Goal: Task Accomplishment & Management: Use online tool/utility

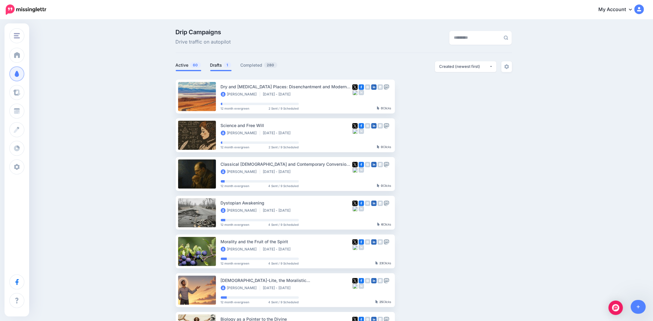
click at [215, 63] on link "Drafts 1" at bounding box center [220, 65] width 21 height 7
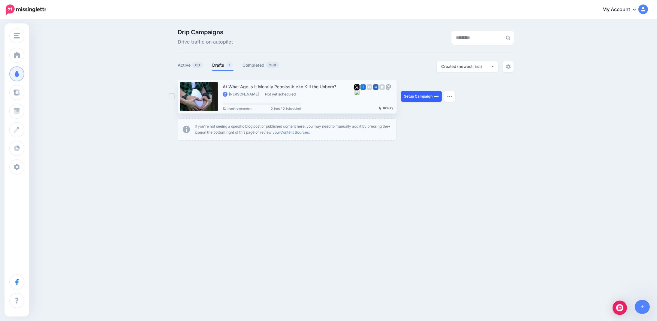
click at [414, 98] on link "Setup Campaign" at bounding box center [421, 96] width 41 height 11
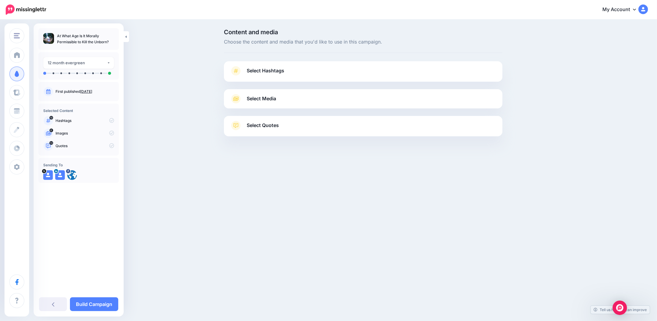
click at [267, 73] on span "Select Hashtags" at bounding box center [266, 71] width 38 height 8
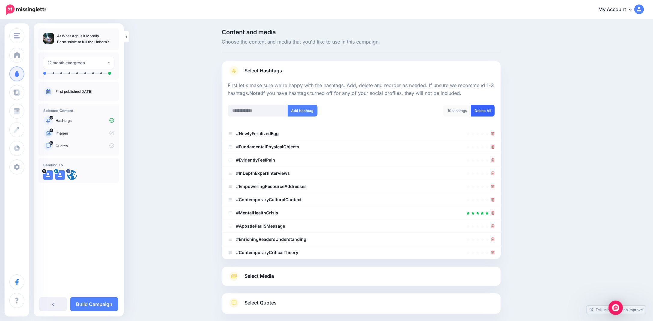
click at [490, 112] on link "Delete All" at bounding box center [483, 111] width 24 height 12
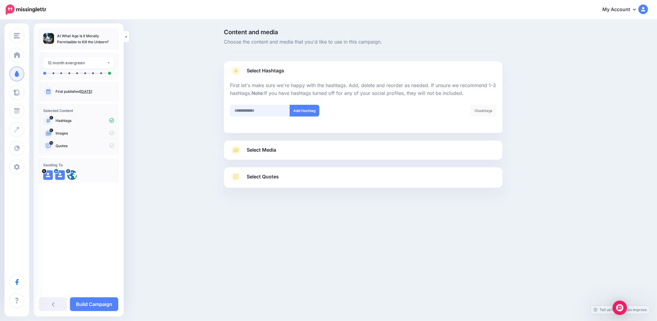
click at [267, 110] on input "text" at bounding box center [260, 111] width 60 height 12
type input "*******"
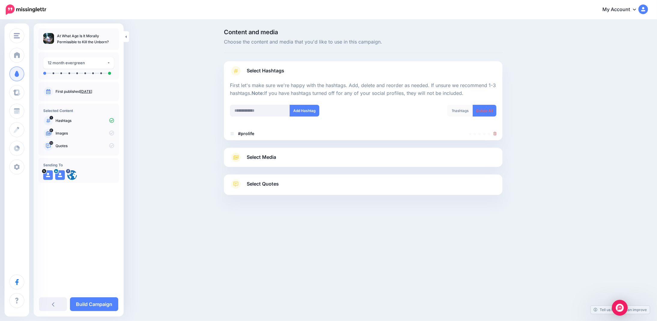
click at [618, 310] on img "Open Intercom Messenger" at bounding box center [620, 308] width 8 height 8
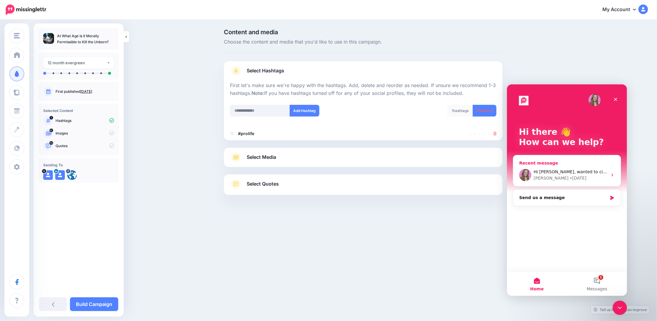
click at [614, 177] on div "Hi Justine, wanted to circle back to the hashtag matter. Is this something the …" at bounding box center [566, 175] width 107 height 22
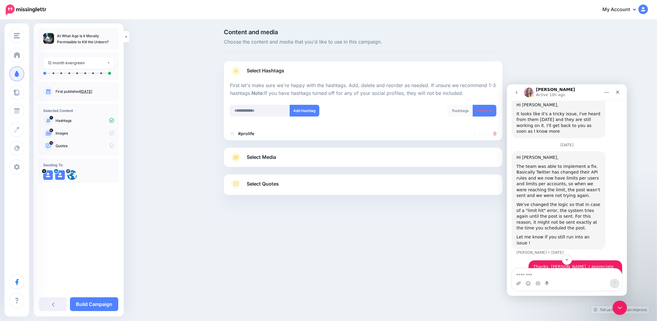
scroll to position [510, 0]
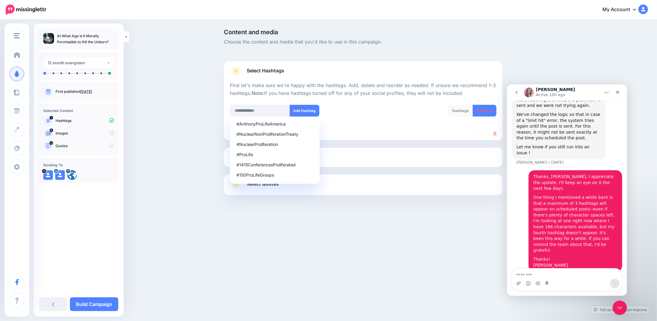
click at [522, 276] on textarea "Message…" at bounding box center [567, 273] width 110 height 10
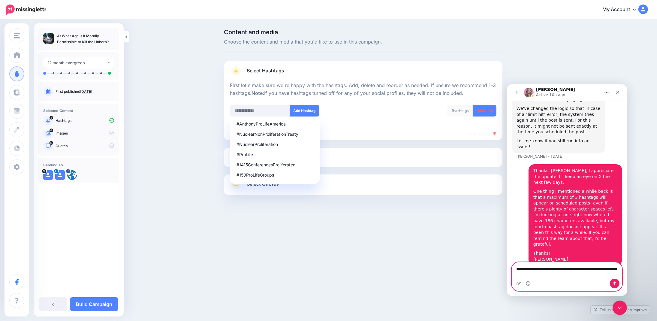
click at [550, 276] on textarea "**********" at bounding box center [567, 270] width 110 height 16
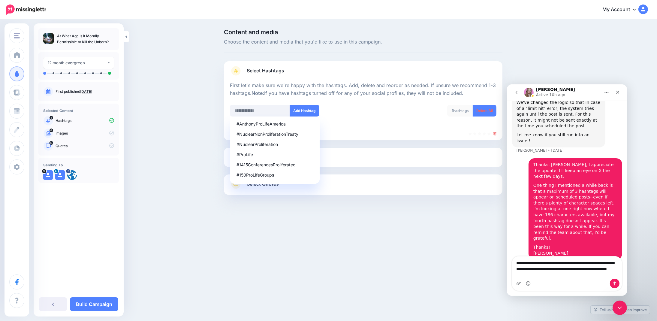
click at [417, 268] on div "The Worldview Bulletin The Worldview Bulletin Add Workspace Dashboard Campaigns…" at bounding box center [328, 160] width 657 height 321
click at [606, 263] on textarea "**********" at bounding box center [567, 267] width 110 height 22
drag, startPoint x: 546, startPoint y: 269, endPoint x: 596, endPoint y: 276, distance: 50.4
click at [580, 282] on div "**********" at bounding box center [567, 273] width 110 height 34
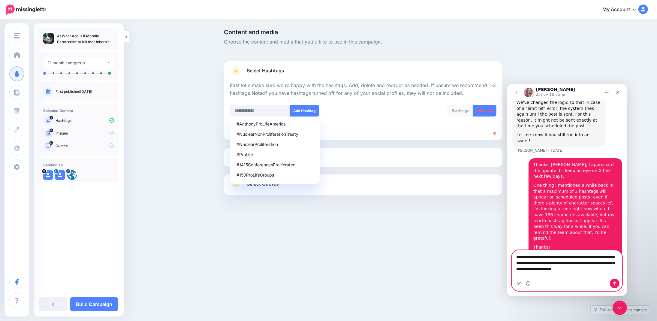
drag, startPoint x: 601, startPoint y: 269, endPoint x: 535, endPoint y: 281, distance: 66.6
click at [535, 281] on div "**********" at bounding box center [567, 270] width 110 height 40
click at [592, 276] on textarea "**********" at bounding box center [567, 267] width 110 height 22
type textarea "**********"
click at [612, 282] on button "Send a message…" at bounding box center [615, 283] width 10 height 10
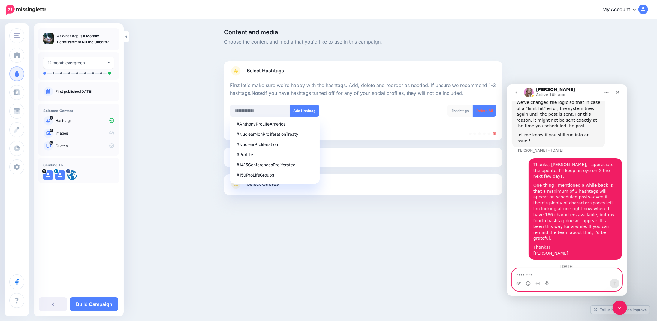
scroll to position [554, 0]
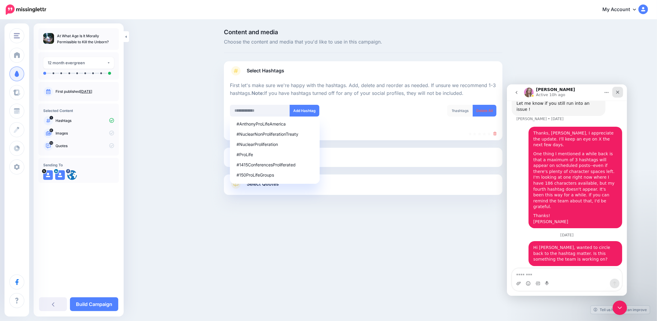
click at [618, 92] on icon "Close" at bounding box center [617, 91] width 3 height 3
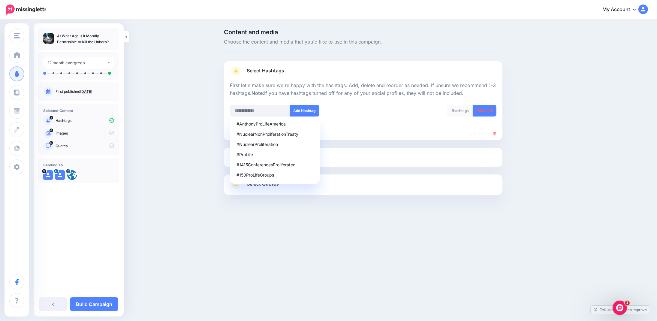
scroll to position [554, 0]
drag, startPoint x: 265, startPoint y: 221, endPoint x: 270, endPoint y: 213, distance: 9.2
click at [267, 219] on div at bounding box center [363, 210] width 279 height 30
click at [243, 108] on input "text" at bounding box center [260, 111] width 60 height 12
click at [246, 155] on div "#ProLife" at bounding box center [275, 155] width 77 height 4
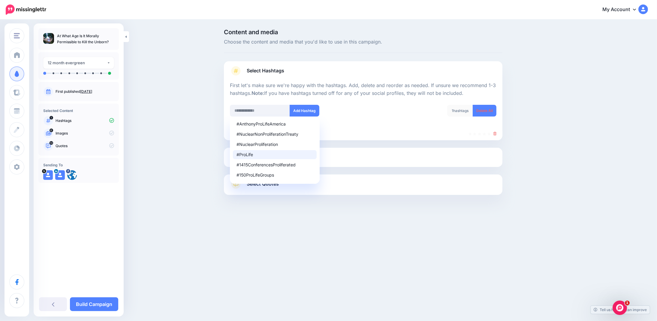
type input "*******"
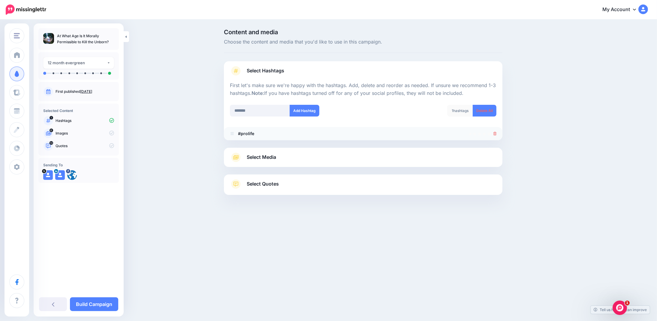
click at [494, 135] on link at bounding box center [495, 133] width 3 height 5
click at [255, 111] on input "*******" at bounding box center [260, 111] width 60 height 12
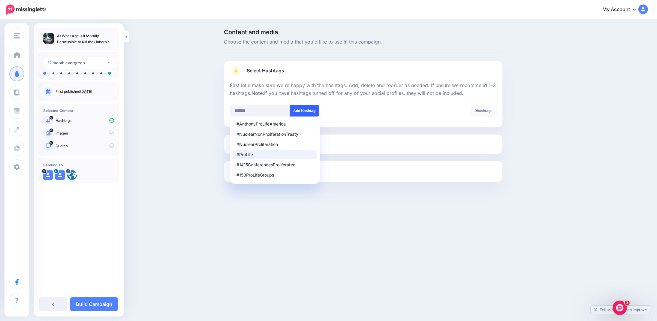
click at [307, 112] on button "Add Hashtag" at bounding box center [305, 111] width 30 height 12
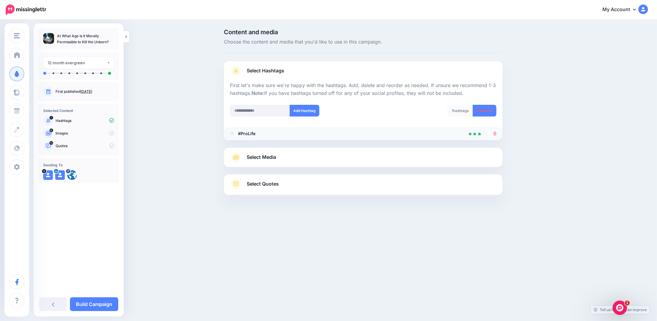
click at [495, 134] on icon at bounding box center [495, 134] width 3 height 4
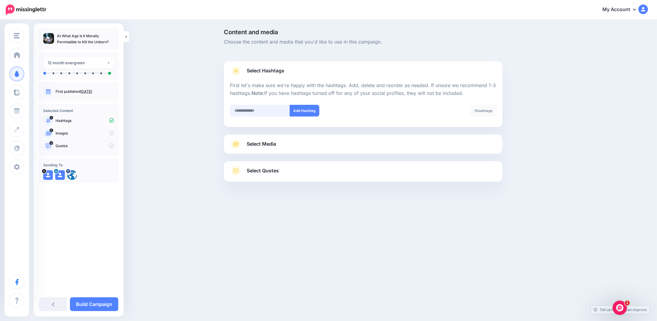
click at [248, 110] on input "text" at bounding box center [260, 111] width 60 height 12
type input "******"
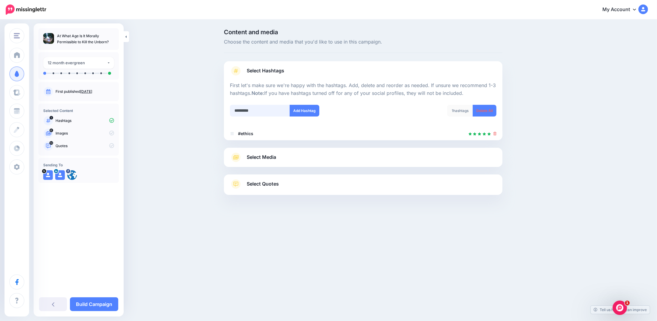
type input "**********"
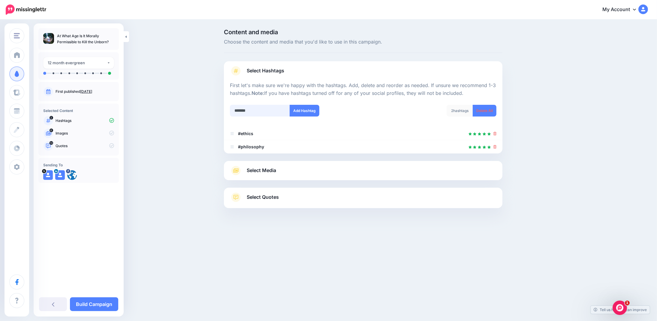
type input "********"
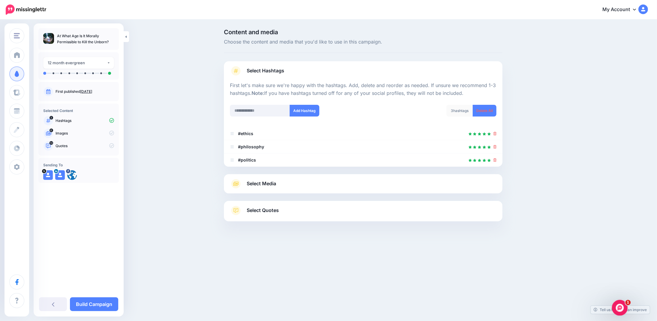
click at [617, 308] on icon "Open Intercom Messenger" at bounding box center [619, 307] width 10 height 10
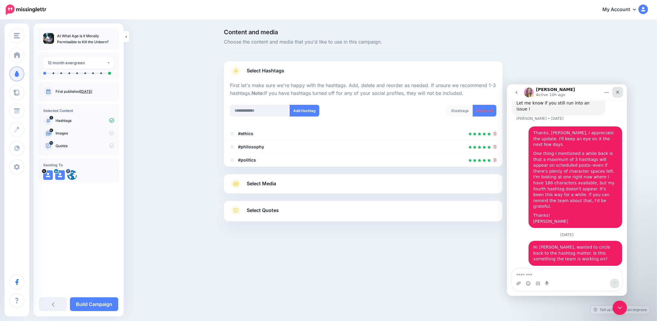
click at [617, 92] on icon "Close" at bounding box center [617, 91] width 3 height 3
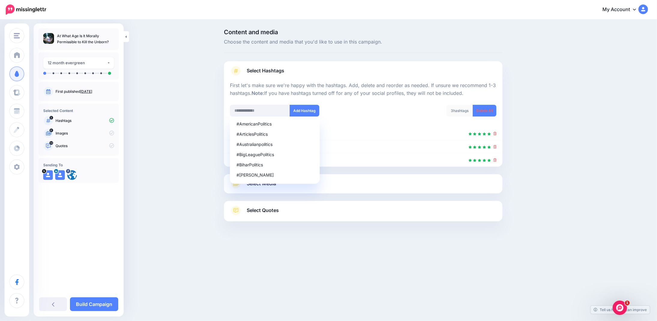
click at [374, 65] on div "Select Hashtags First let's make sure we're happy with the hashtags. Add, delet…" at bounding box center [363, 113] width 279 height 105
click at [540, 83] on div "Content and media Choose the content and media that you'd like to use in this c…" at bounding box center [391, 140] width 345 height 222
click at [142, 168] on div "Content and media Choose the content and media that you'd like to use in this c…" at bounding box center [328, 140] width 657 height 240
click at [362, 222] on div at bounding box center [363, 236] width 279 height 30
click at [233, 113] on input "text" at bounding box center [260, 111] width 60 height 12
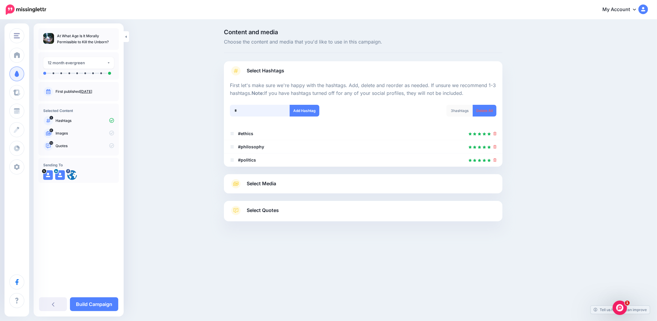
type input "*"
click at [267, 184] on span "Select Media" at bounding box center [261, 184] width 29 height 8
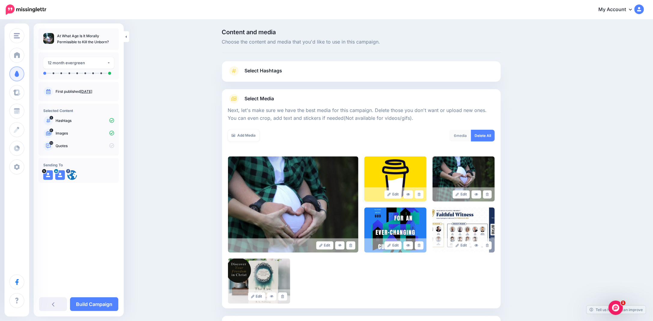
scroll to position [54, 0]
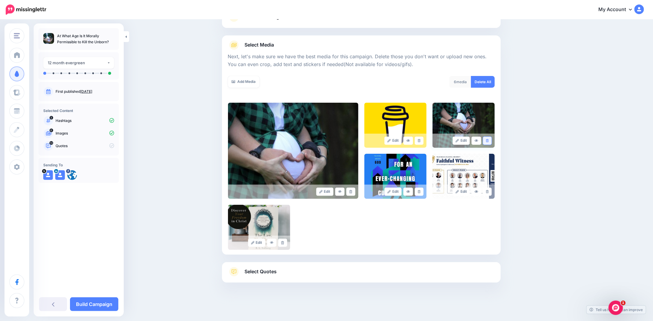
click at [488, 140] on icon at bounding box center [487, 140] width 3 height 3
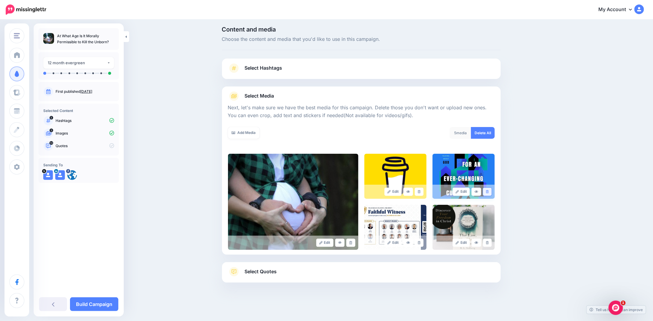
click at [488, 191] on icon at bounding box center [487, 191] width 3 height 3
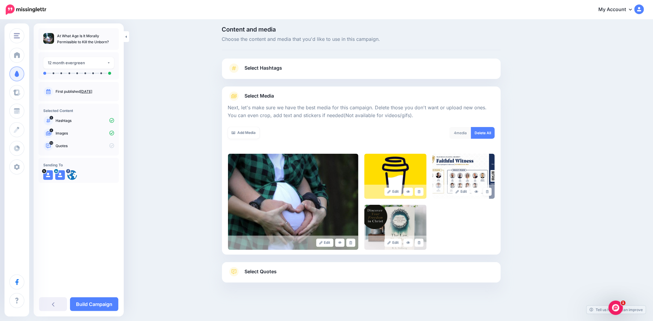
click at [488, 191] on icon at bounding box center [487, 191] width 3 height 3
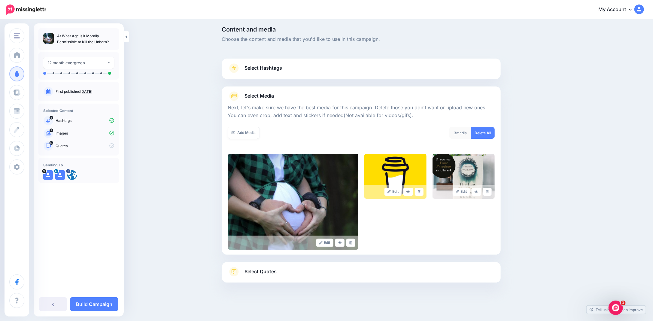
click at [488, 191] on icon at bounding box center [487, 191] width 3 height 3
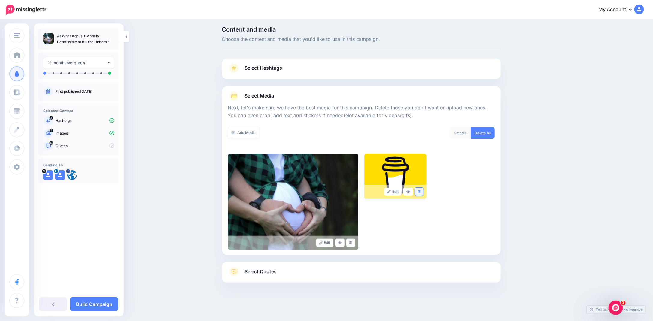
click at [423, 191] on link at bounding box center [419, 192] width 9 height 8
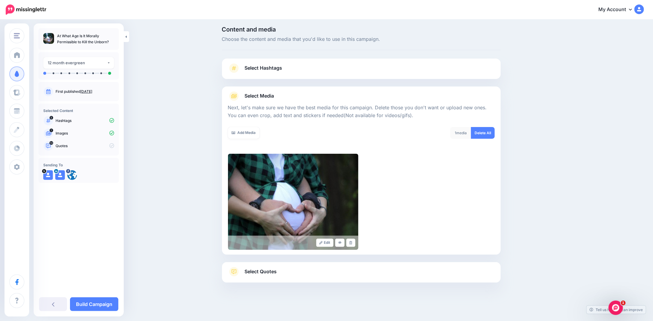
click at [256, 271] on span "Select Quotes" at bounding box center [261, 271] width 32 height 8
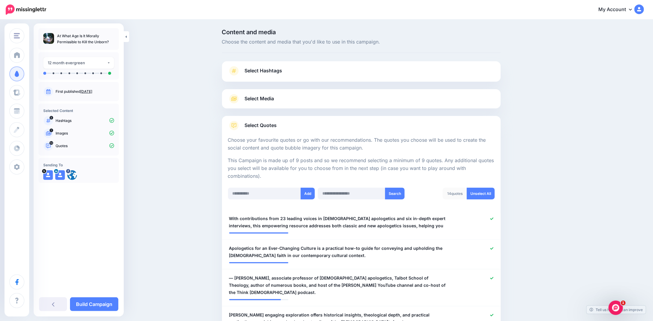
scroll to position [90, 0]
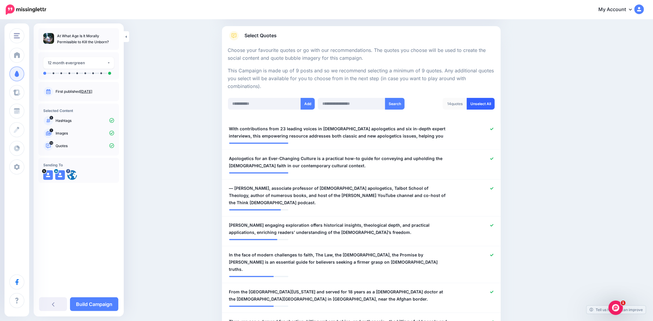
click at [476, 101] on link "Unselect All" at bounding box center [481, 104] width 28 height 12
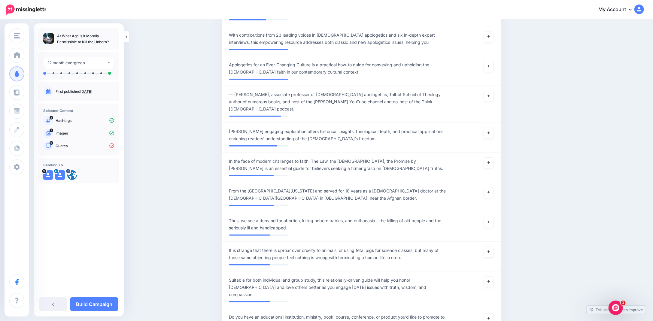
scroll to position [119, 0]
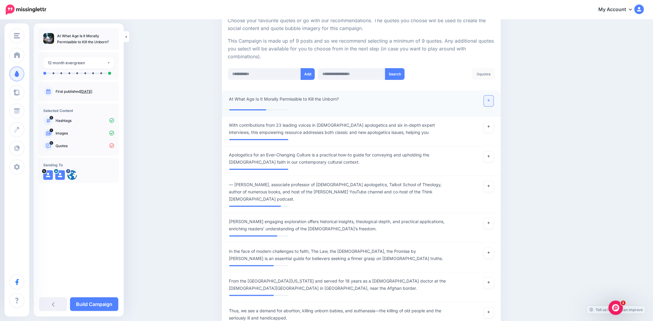
click at [488, 100] on link at bounding box center [489, 100] width 10 height 11
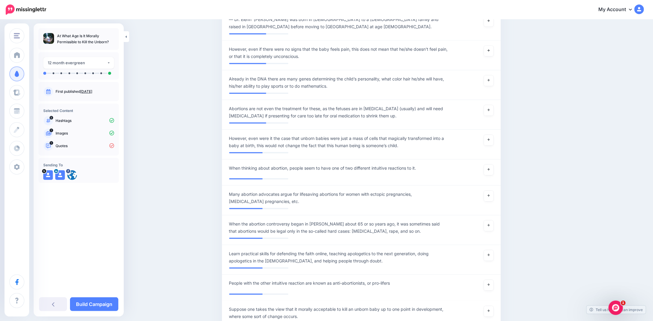
scroll to position [660, 0]
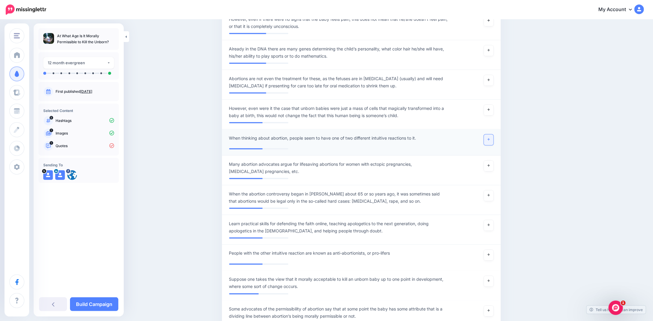
click at [493, 134] on link at bounding box center [489, 139] width 10 height 11
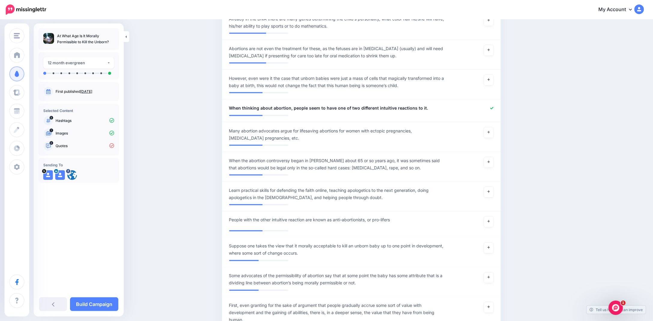
scroll to position [720, 0]
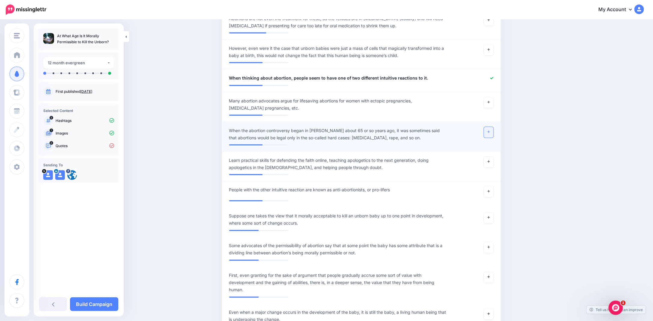
click at [490, 130] on icon at bounding box center [488, 131] width 2 height 3
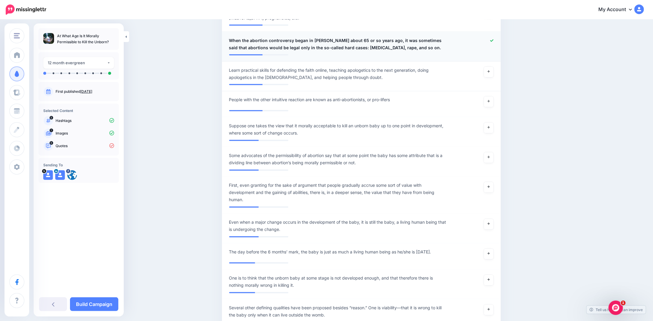
scroll to position [840, 0]
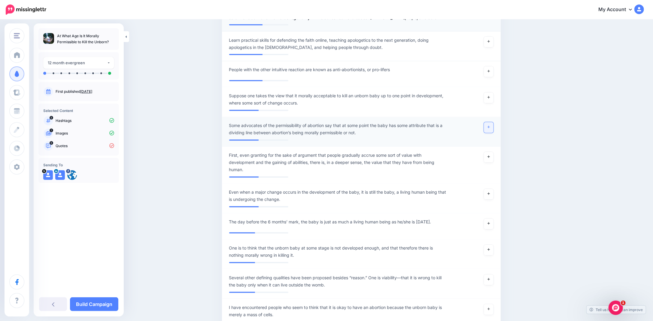
click at [490, 125] on icon at bounding box center [488, 126] width 2 height 3
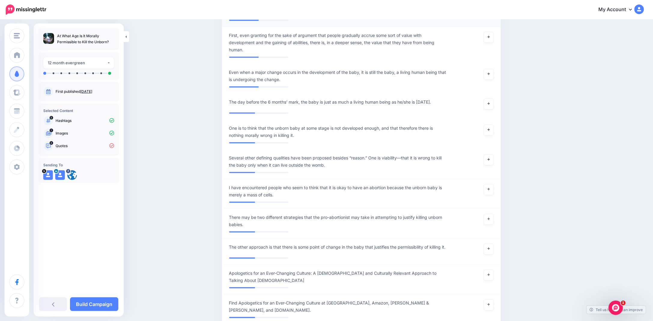
scroll to position [990, 0]
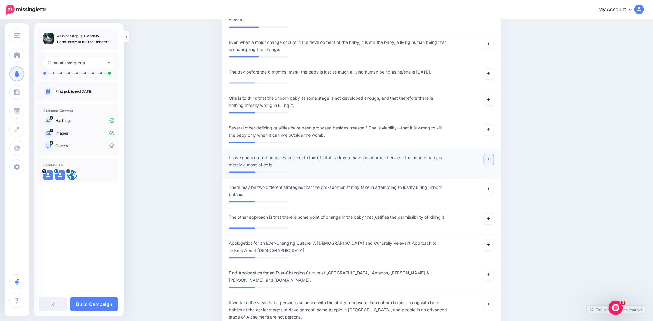
click at [490, 157] on icon at bounding box center [488, 158] width 2 height 3
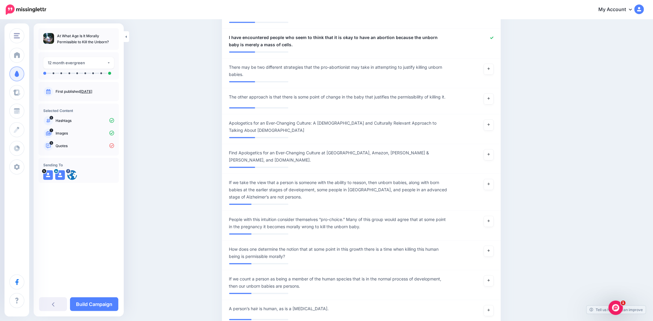
scroll to position [1140, 0]
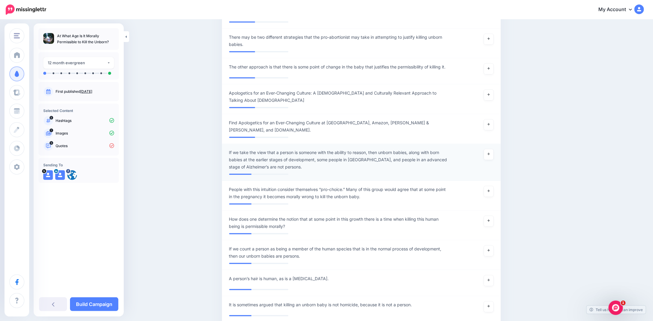
click at [280, 149] on span "If we take the view that a person is someone with the ability to reason, then u…" at bounding box center [338, 160] width 219 height 22
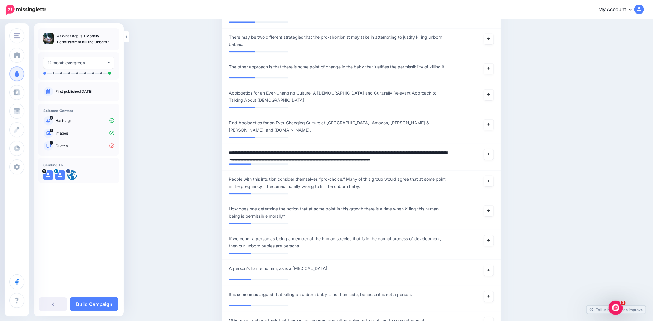
drag, startPoint x: 279, startPoint y: 144, endPoint x: 205, endPoint y: 144, distance: 73.3
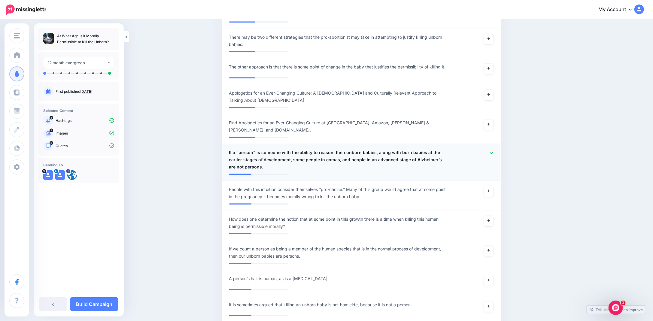
click at [375, 149] on span "If a "person" is someone with the ability to reason, then unborn babies, along …" at bounding box center [338, 160] width 219 height 22
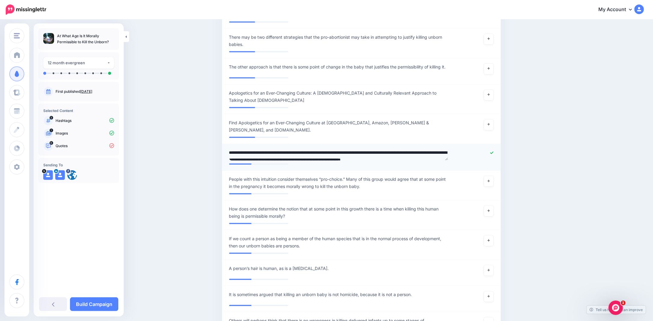
scroll to position [10, 0]
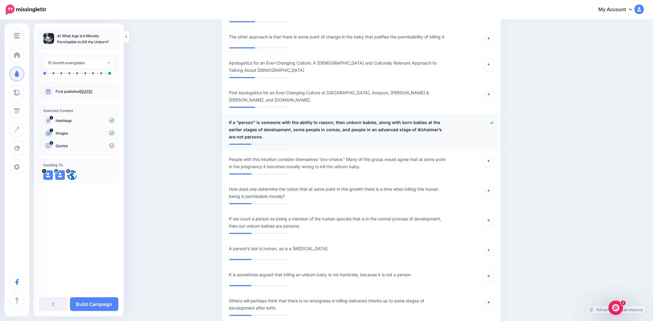
click at [378, 119] on span "If a "person" is someone with the ability to reason, then unborn babies, along …" at bounding box center [338, 130] width 219 height 22
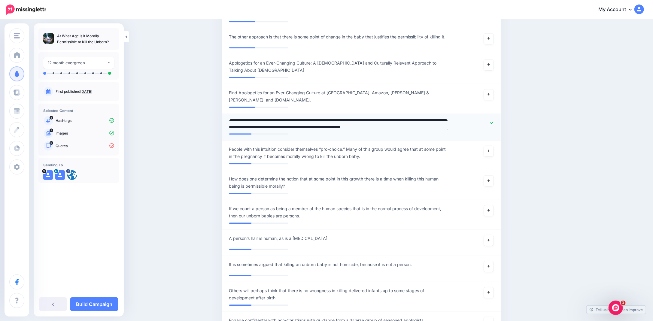
scroll to position [10, 0]
drag, startPoint x: 374, startPoint y: 114, endPoint x: 291, endPoint y: 115, distance: 83.5
click at [291, 119] on textarea "**********" at bounding box center [338, 125] width 219 height 12
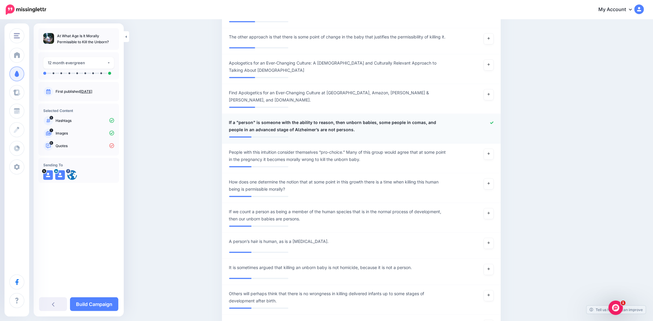
click at [392, 119] on span "If a "person" is someone with the ability to reason, then unborn babies, some p…" at bounding box center [338, 126] width 219 height 14
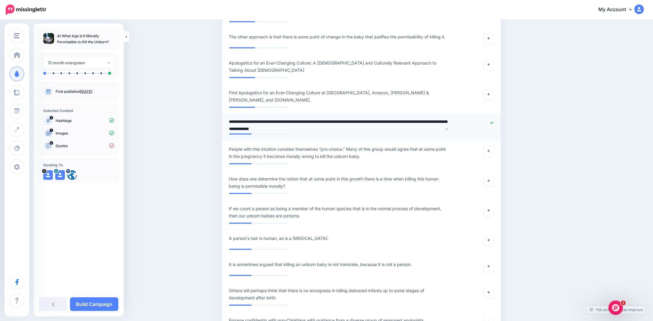
drag, startPoint x: 386, startPoint y: 113, endPoint x: 389, endPoint y: 114, distance: 3.2
click at [386, 119] on textarea "**********" at bounding box center [338, 125] width 219 height 12
type textarea "**********"
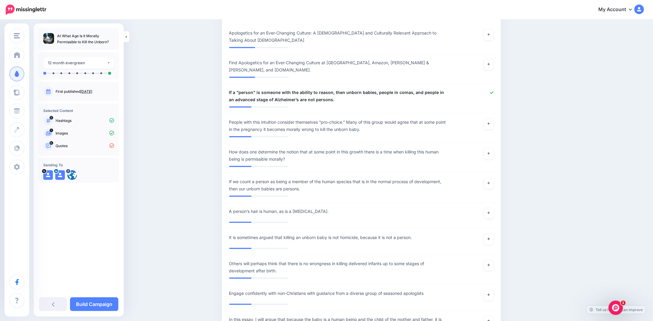
scroll to position [1230, 0]
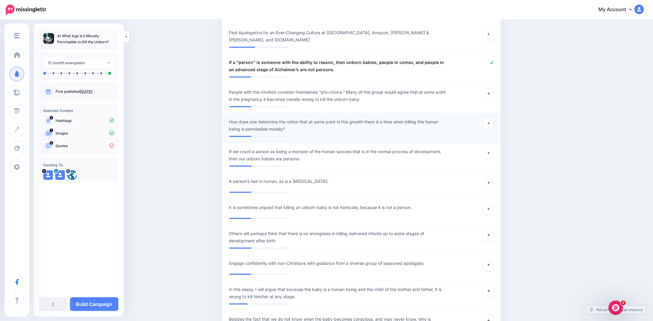
click at [352, 118] on span "How does one determine the notion that at some point in this growth there is a …" at bounding box center [338, 125] width 219 height 14
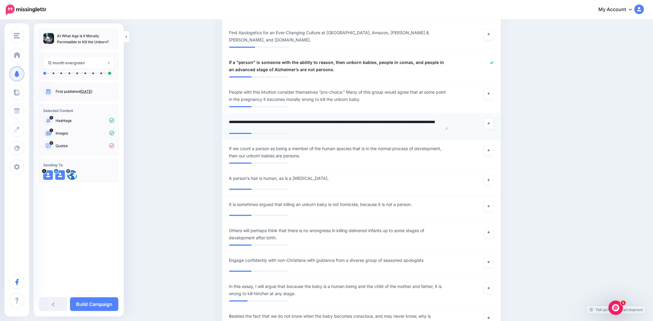
click at [305, 118] on textarea "**********" at bounding box center [338, 124] width 219 height 12
click at [410, 118] on textarea "**********" at bounding box center [338, 124] width 219 height 12
type textarea "**********"
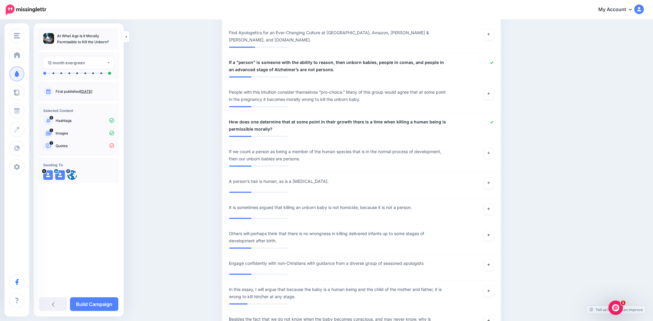
scroll to position [1260, 0]
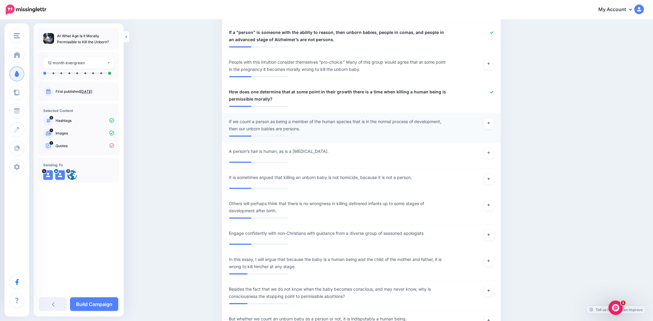
click at [249, 121] on span "If we count a person as being a member of the human species that is in the norm…" at bounding box center [338, 125] width 219 height 14
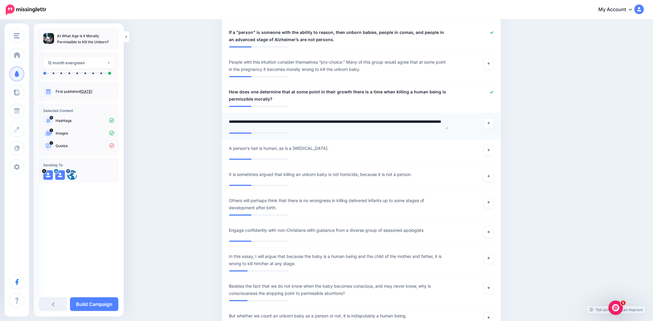
scroll to position [3, 0]
click at [277, 119] on textarea "**********" at bounding box center [338, 124] width 219 height 12
type textarea "**********"
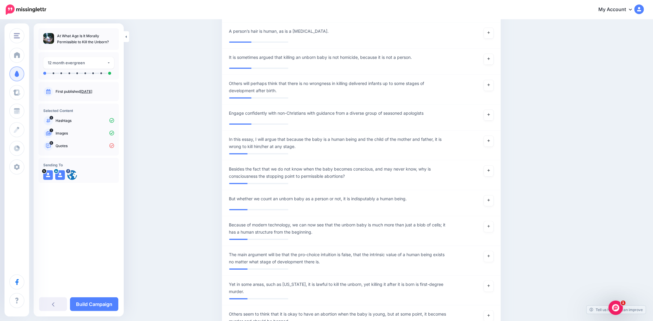
scroll to position [1410, 0]
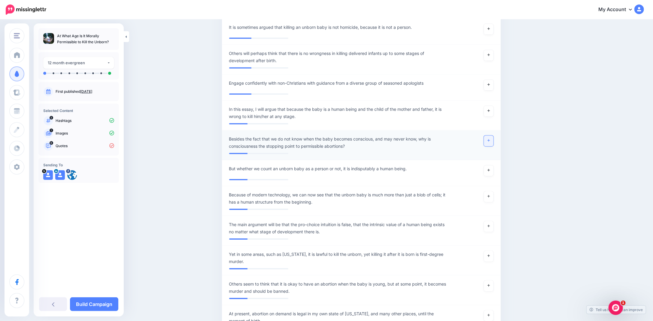
click at [490, 139] on icon at bounding box center [488, 140] width 2 height 3
click at [616, 304] on icon "Open Intercom Messenger" at bounding box center [615, 307] width 10 height 10
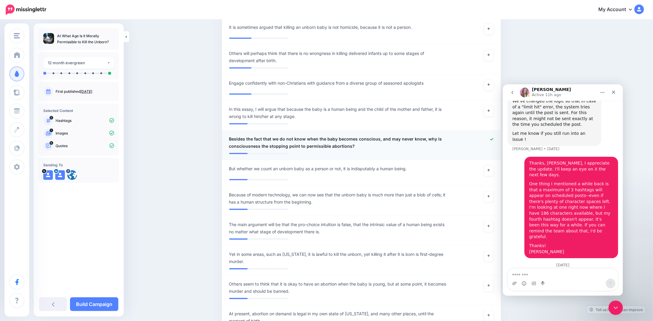
scroll to position [464, 0]
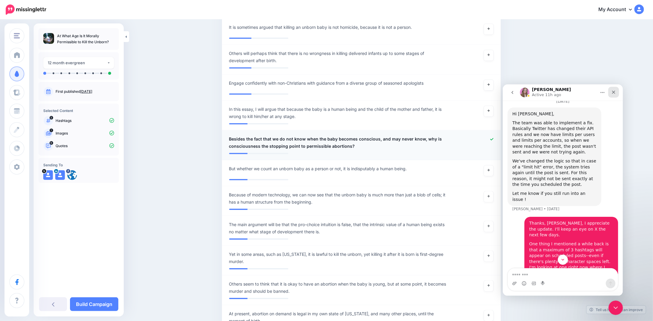
click at [613, 90] on icon "Close" at bounding box center [613, 91] width 5 height 5
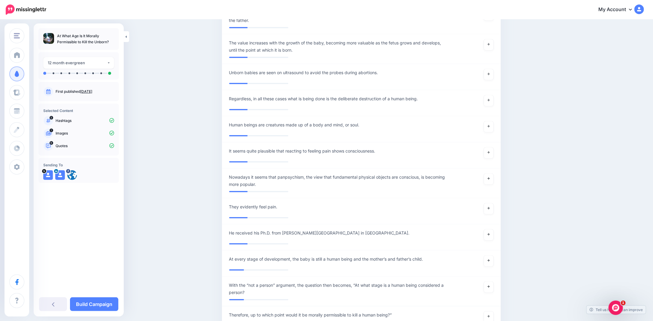
scroll to position [1801, 0]
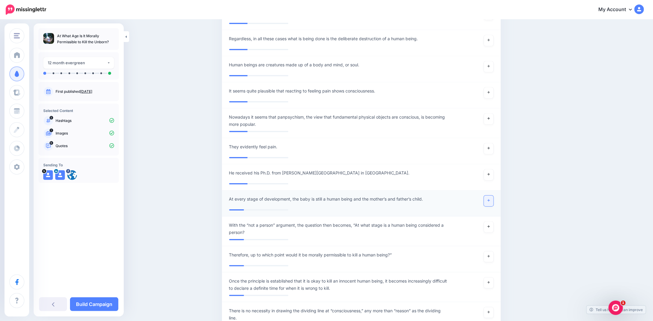
click at [488, 195] on link at bounding box center [489, 200] width 10 height 11
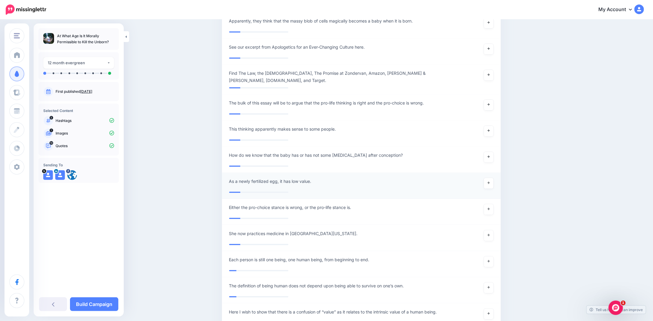
scroll to position [2851, 0]
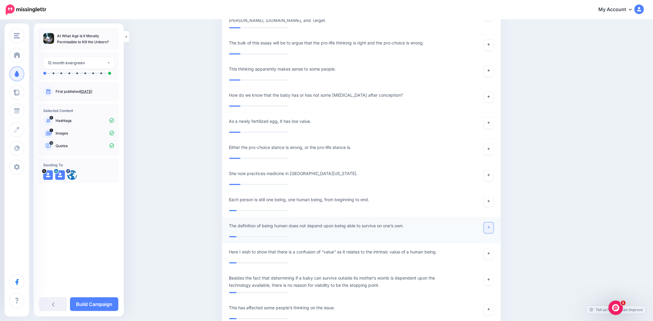
click at [493, 222] on link at bounding box center [489, 227] width 10 height 11
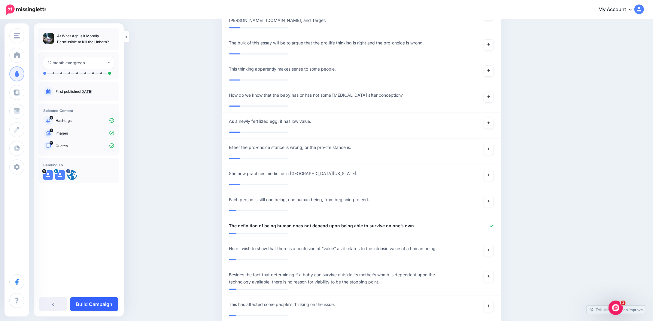
click at [92, 302] on link "Build Campaign" at bounding box center [94, 304] width 48 height 14
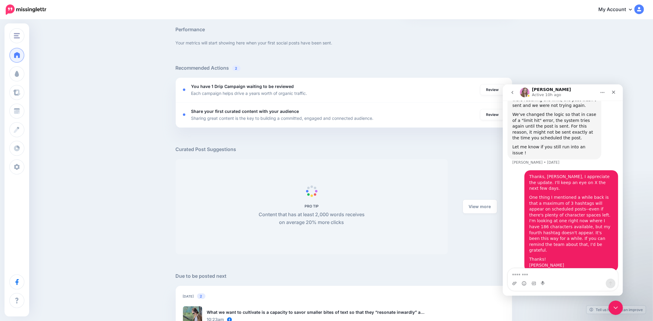
scroll to position [438, 0]
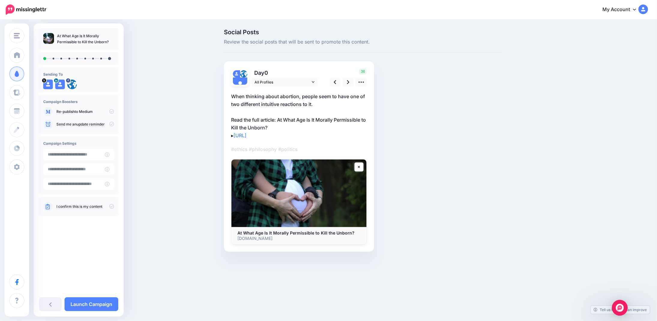
click at [618, 307] on img "Open Intercom Messenger" at bounding box center [620, 308] width 8 height 8
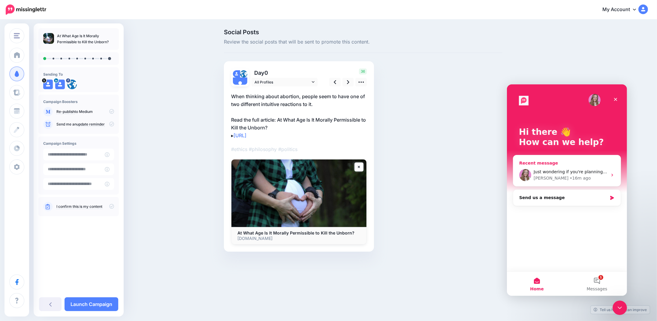
click at [611, 174] on icon "Intercom messenger" at bounding box center [612, 174] width 5 height 5
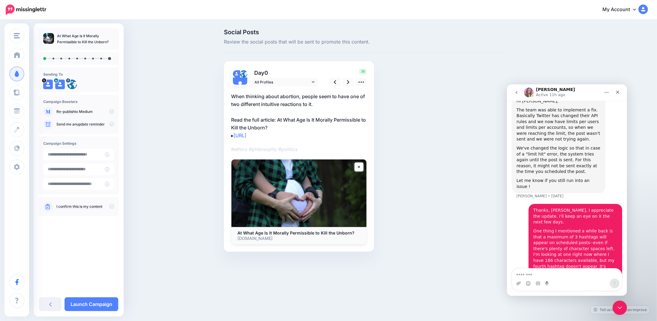
scroll to position [554, 0]
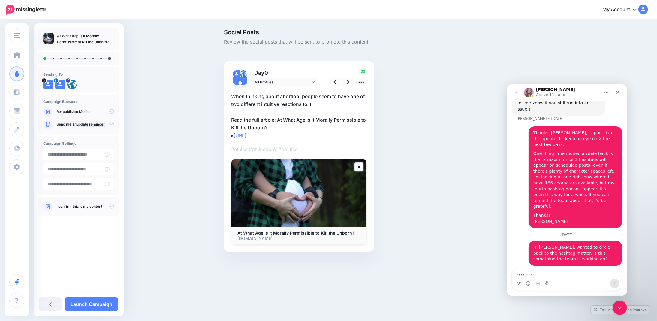
click at [431, 194] on div "Social Posts Review the social posts that will be sent to promote this content.…" at bounding box center [363, 149] width 288 height 240
click at [458, 127] on div "Social Posts Review the social posts that will be sent to promote this content.…" at bounding box center [363, 149] width 288 height 240
click at [616, 92] on icon "Close" at bounding box center [617, 91] width 5 height 5
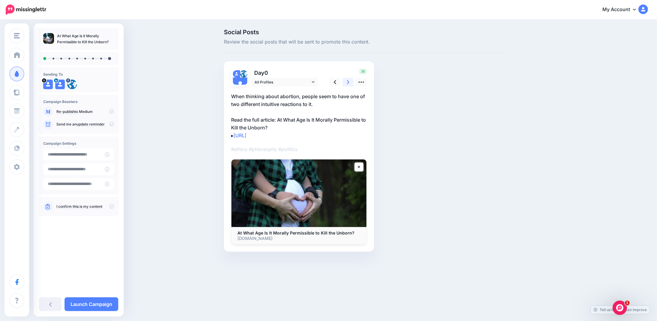
click at [347, 83] on icon at bounding box center [348, 82] width 2 height 4
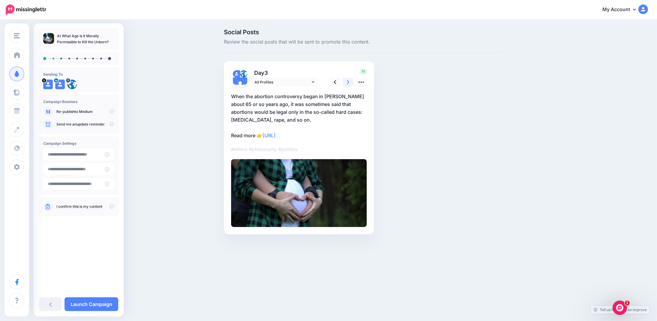
click at [347, 82] on icon at bounding box center [348, 82] width 2 height 6
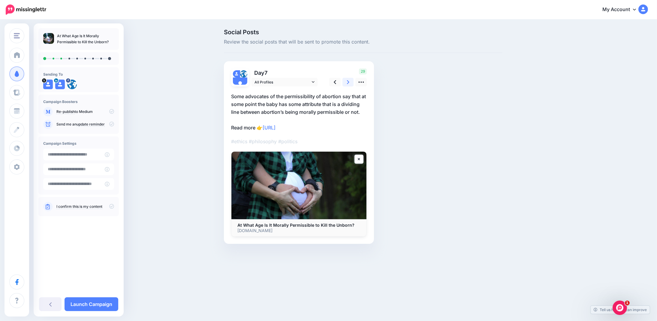
click at [343, 84] on link at bounding box center [348, 82] width 11 height 9
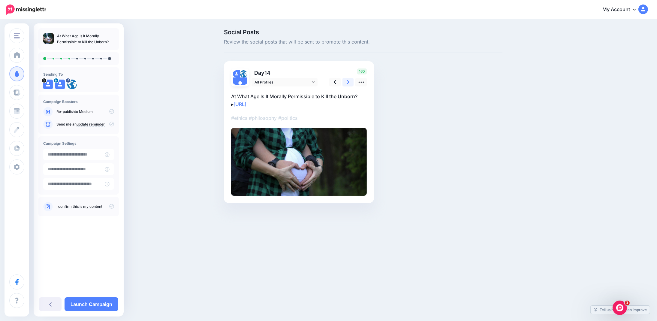
click at [346, 83] on link at bounding box center [348, 82] width 11 height 9
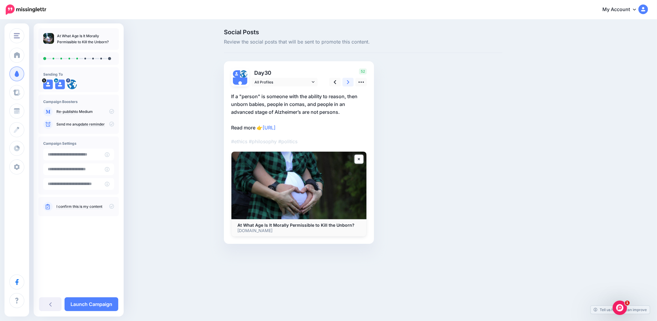
click at [349, 82] on icon at bounding box center [348, 82] width 2 height 4
click at [346, 83] on link at bounding box center [348, 82] width 11 height 9
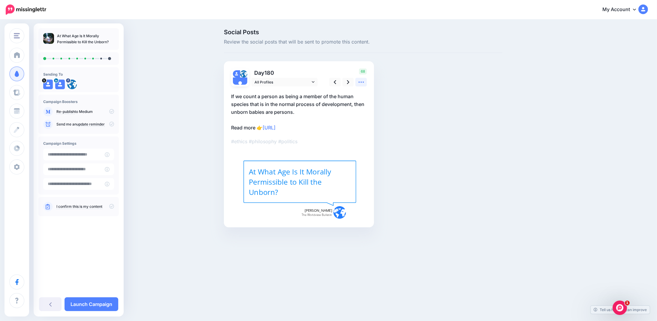
click at [358, 82] on icon at bounding box center [361, 82] width 6 height 6
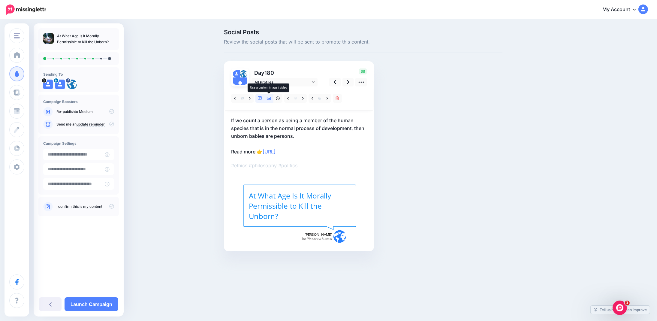
click at [268, 98] on icon at bounding box center [269, 98] width 4 height 4
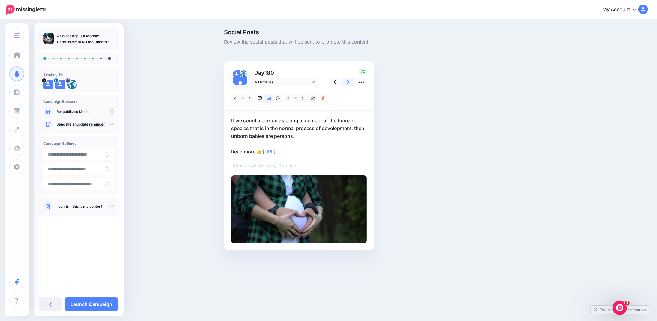
click at [346, 83] on link at bounding box center [348, 82] width 11 height 9
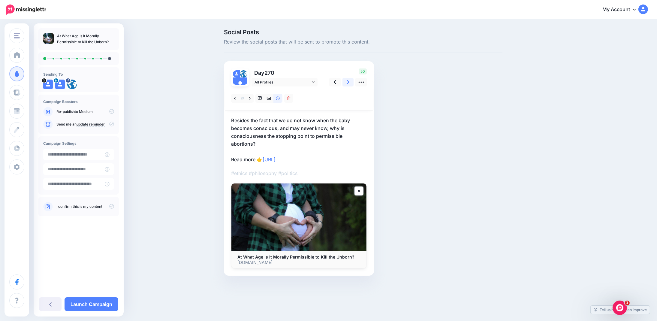
click at [347, 82] on icon at bounding box center [348, 82] width 2 height 6
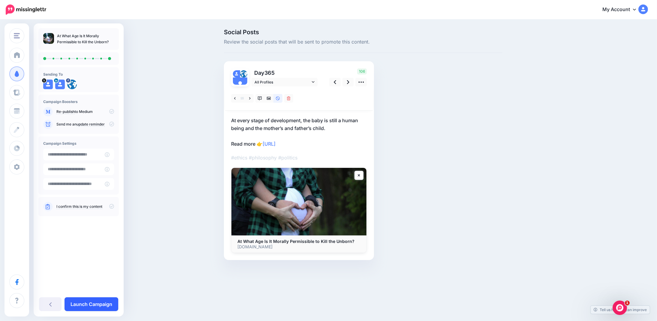
click at [80, 303] on link "Launch Campaign" at bounding box center [92, 304] width 54 height 14
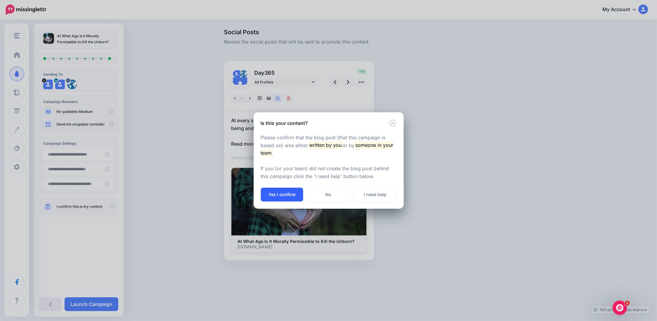
click at [273, 190] on button "Yes I confirm" at bounding box center [282, 195] width 42 height 14
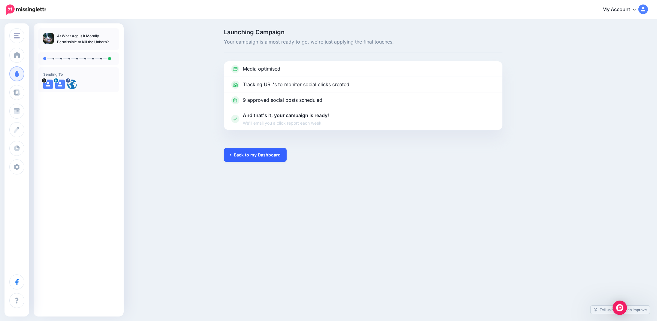
click at [256, 153] on link "Back to my Dashboard" at bounding box center [255, 155] width 63 height 14
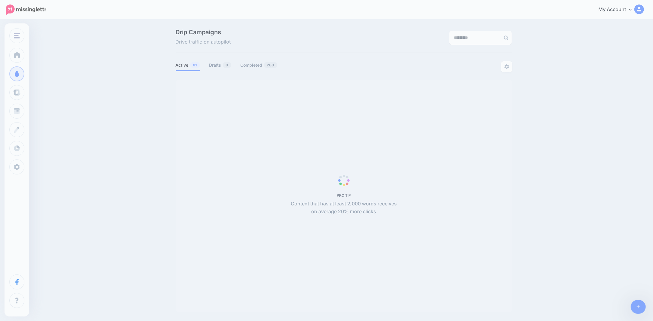
click at [254, 156] on span "PRO TIP Content that has at least 2,000 words receives on average 20% more clic…" at bounding box center [344, 196] width 336 height 233
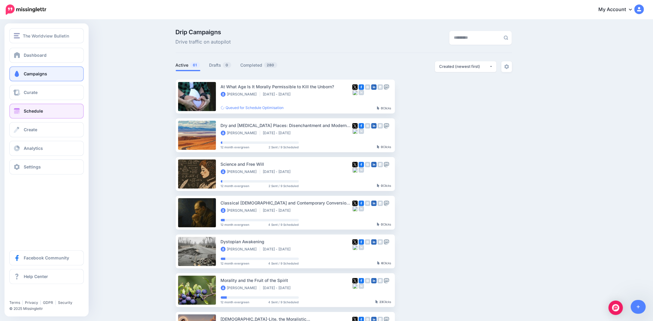
click at [21, 111] on link "Schedule" at bounding box center [46, 111] width 74 height 15
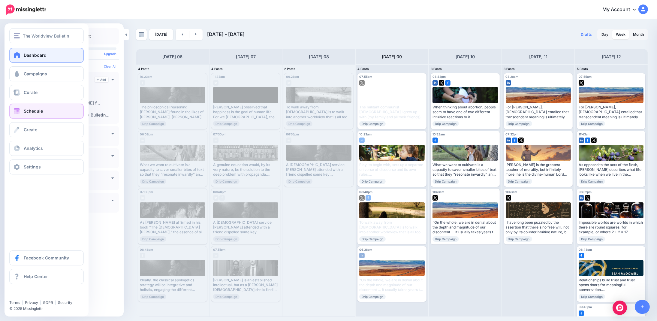
click at [23, 53] on link "Dashboard" at bounding box center [46, 55] width 74 height 15
